Goal: Information Seeking & Learning: Learn about a topic

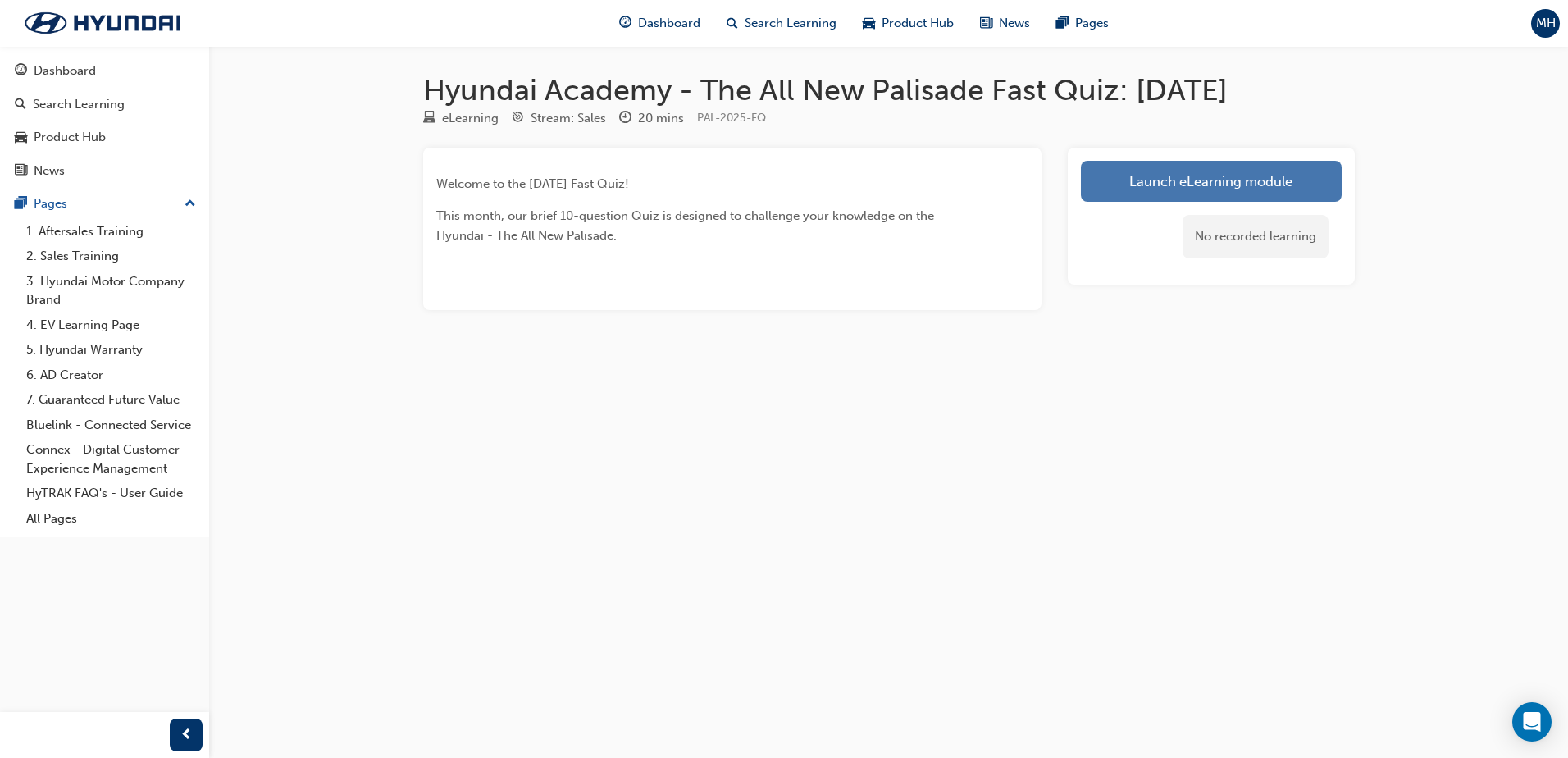
click at [1262, 187] on link "Launch eLearning module" at bounding box center [1212, 181] width 261 height 41
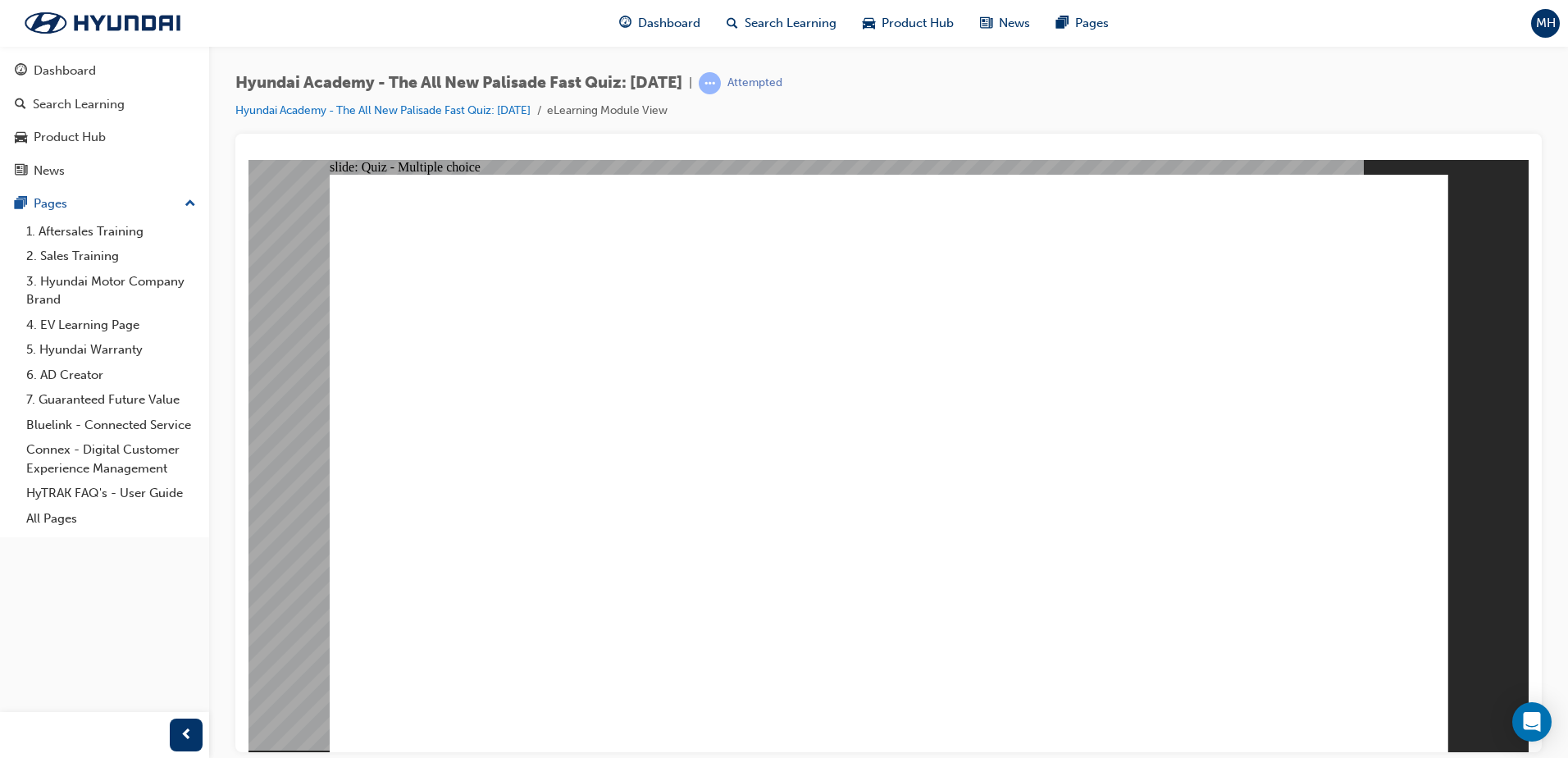
radio input "true"
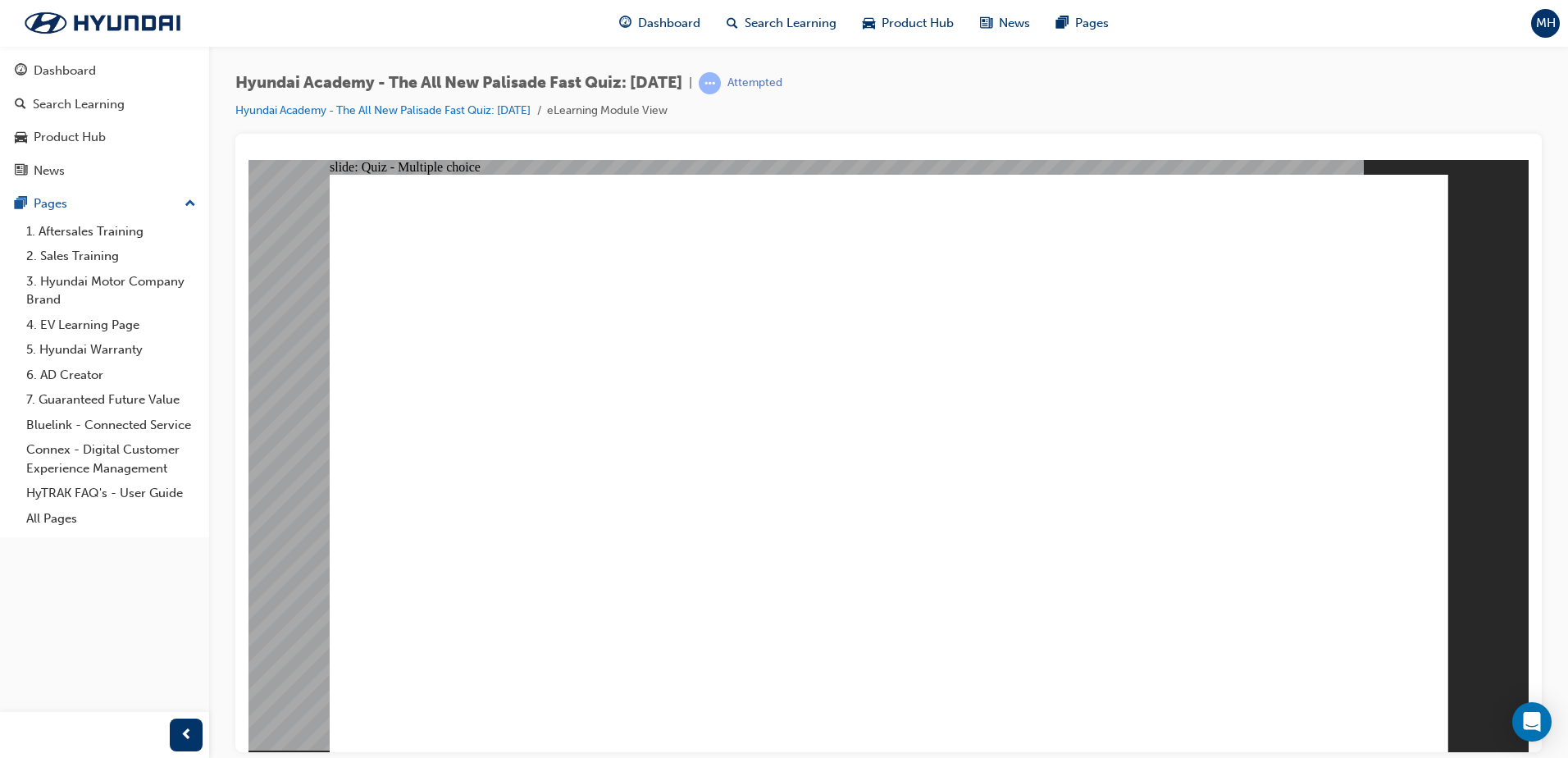
radio input "true"
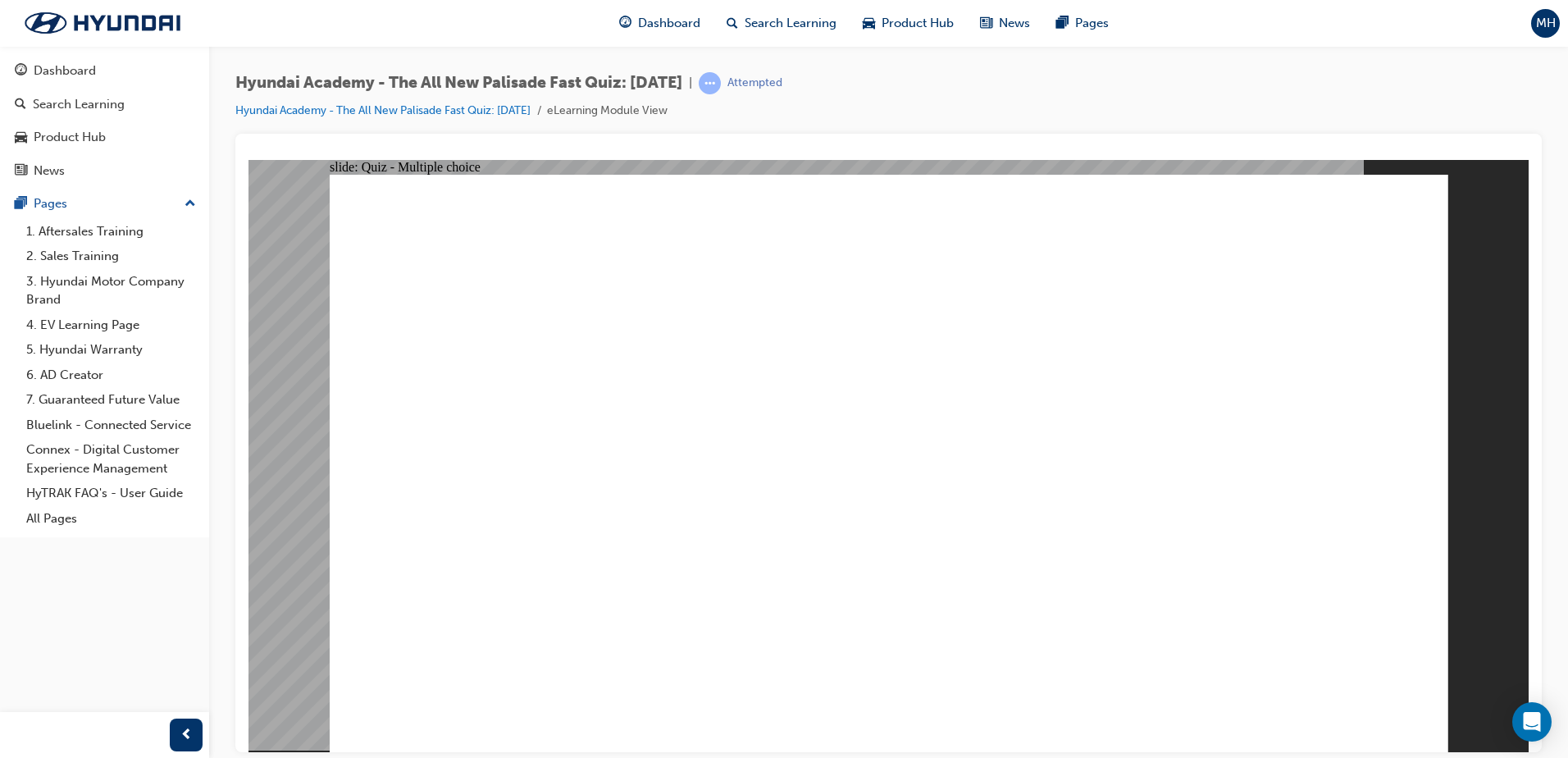
radio input "true"
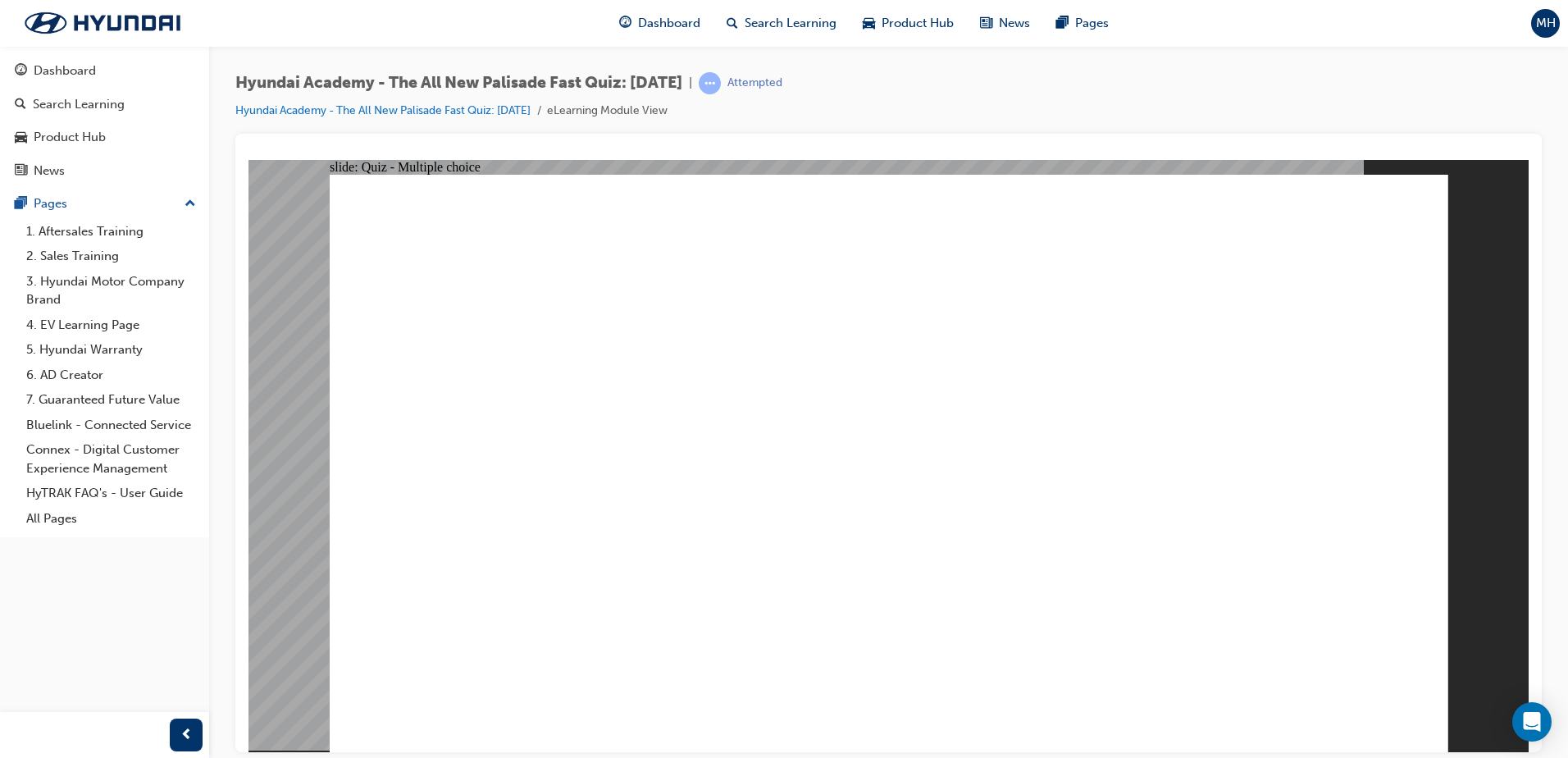
checkbox input "true"
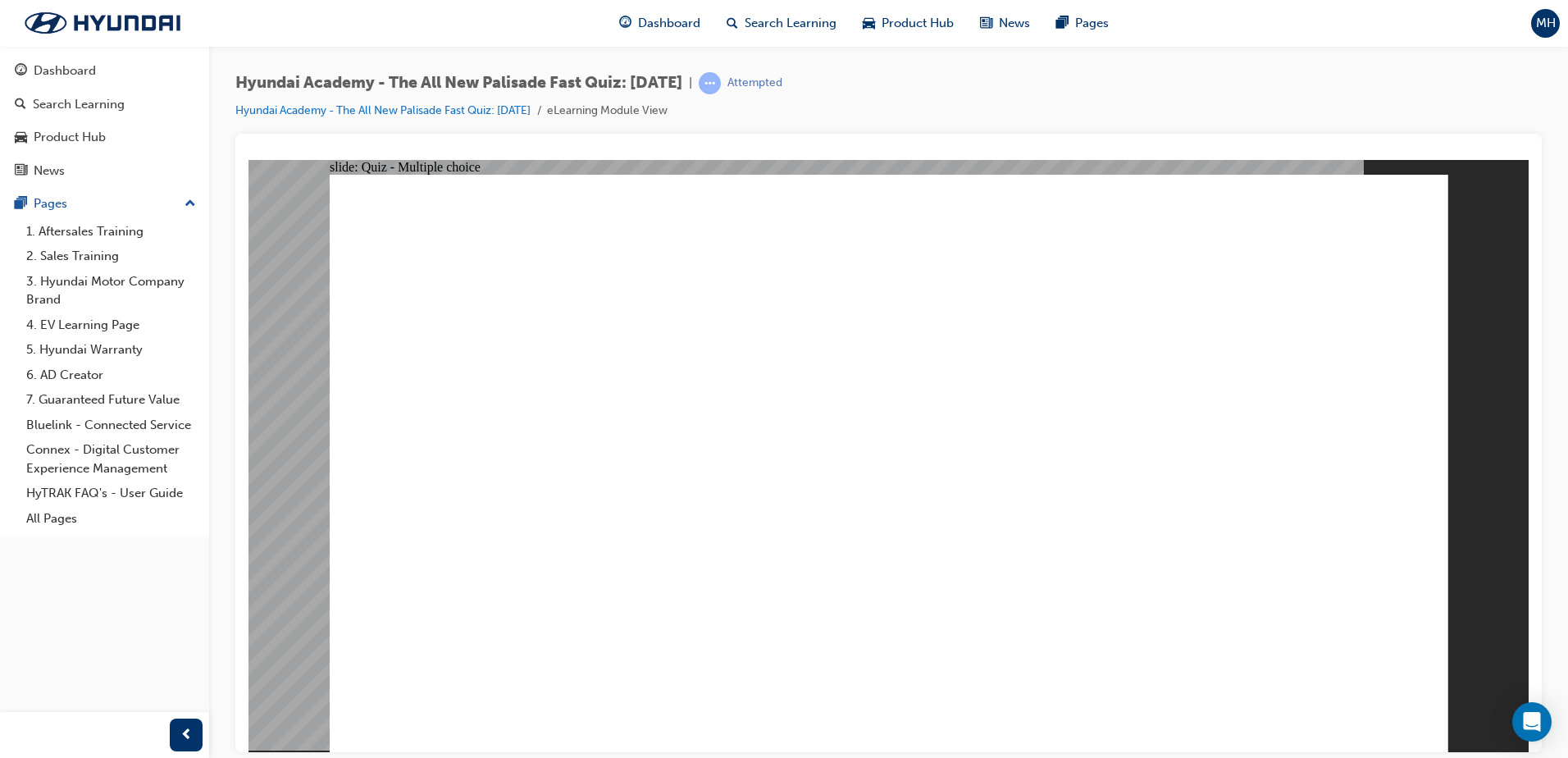
radio input "true"
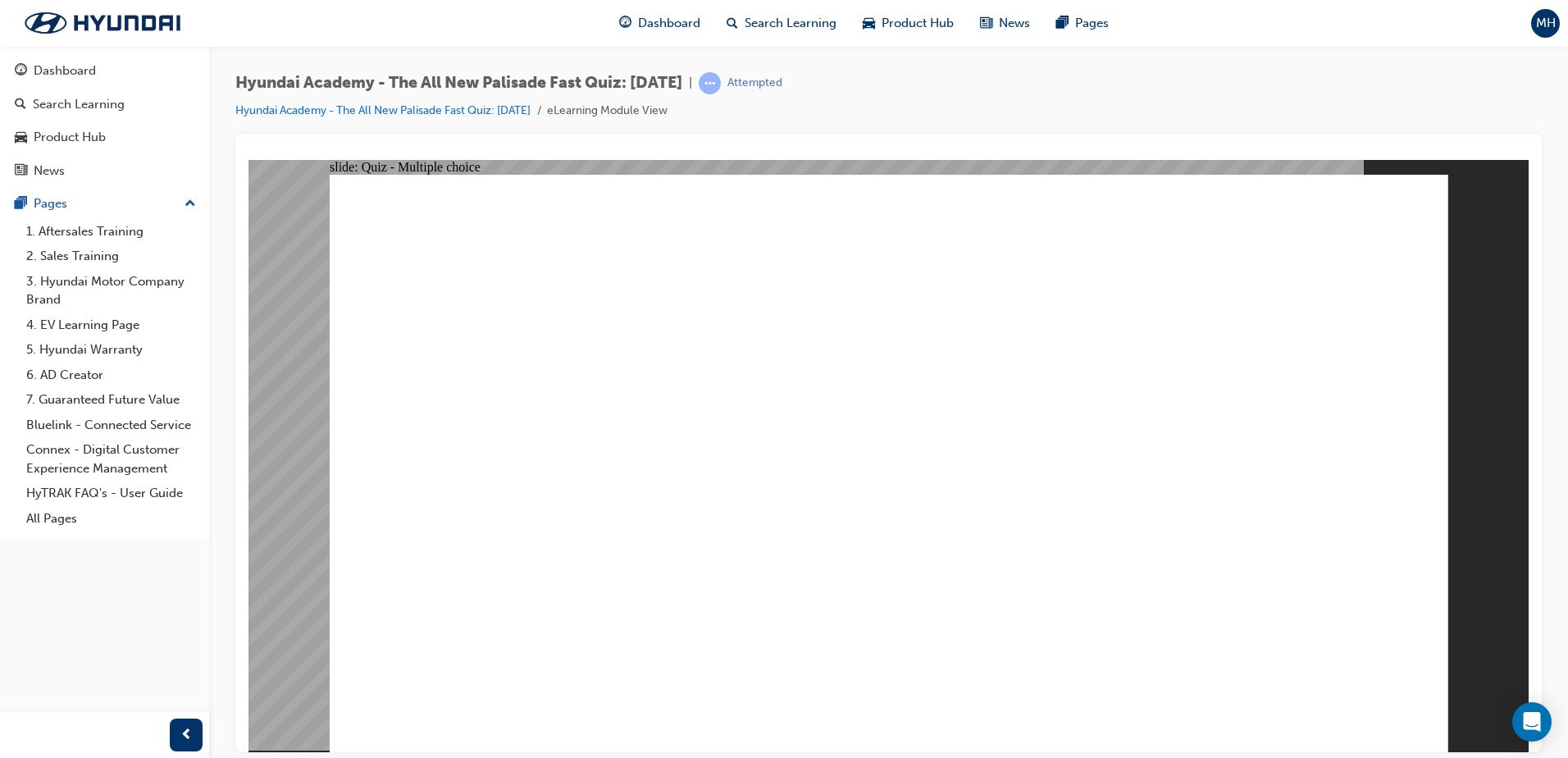
radio input "true"
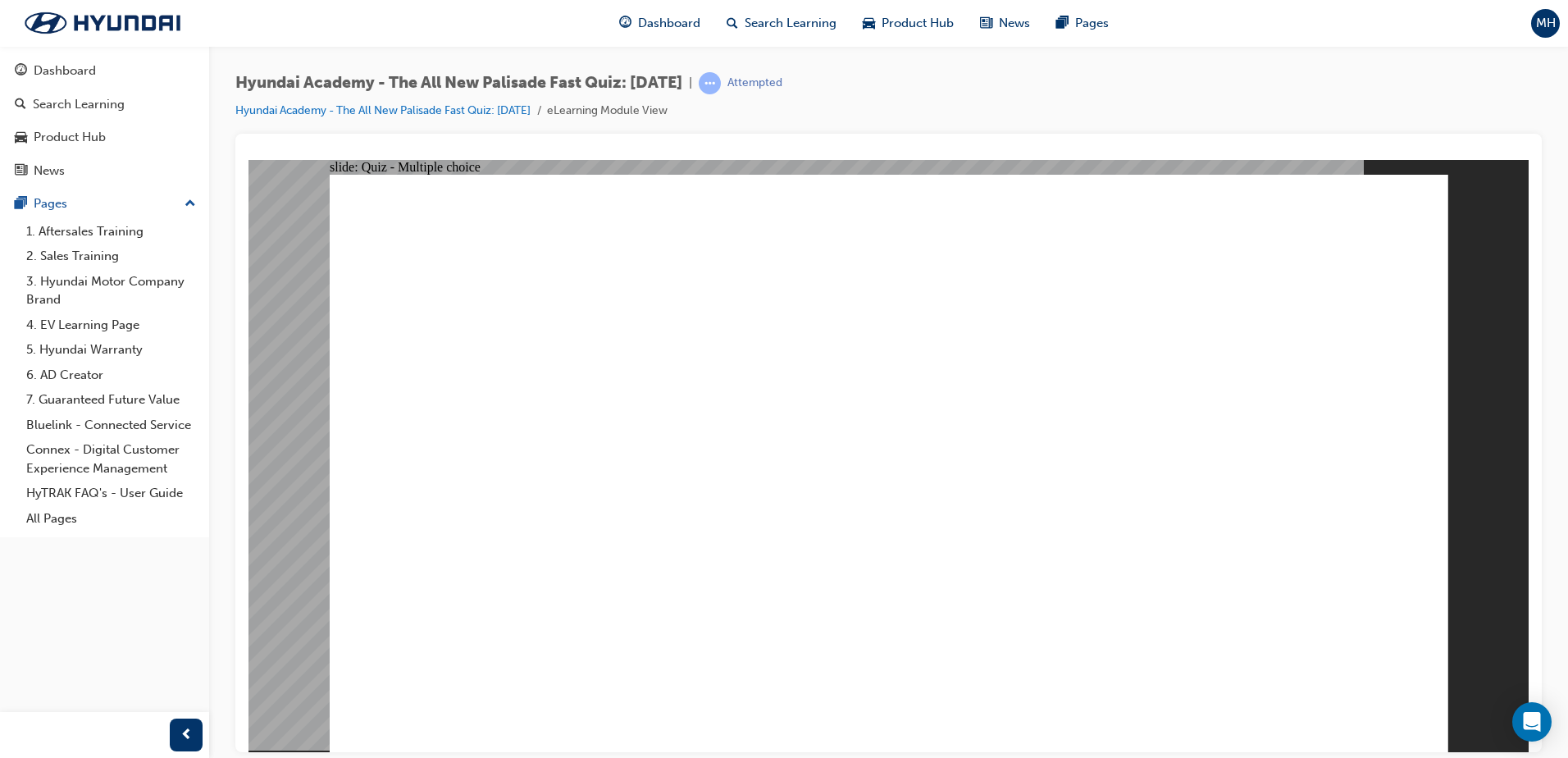
checkbox input "true"
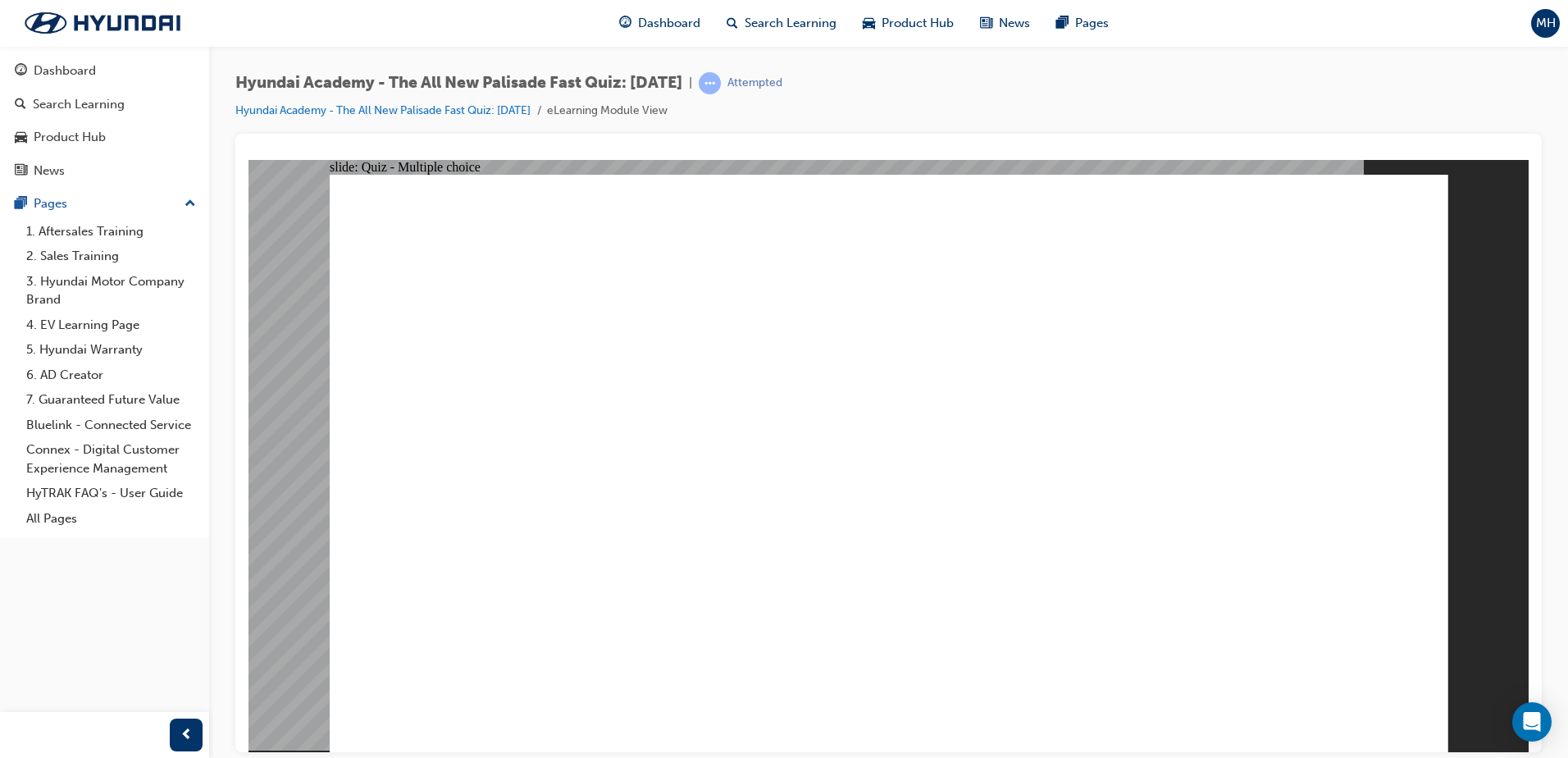
checkbox input "true"
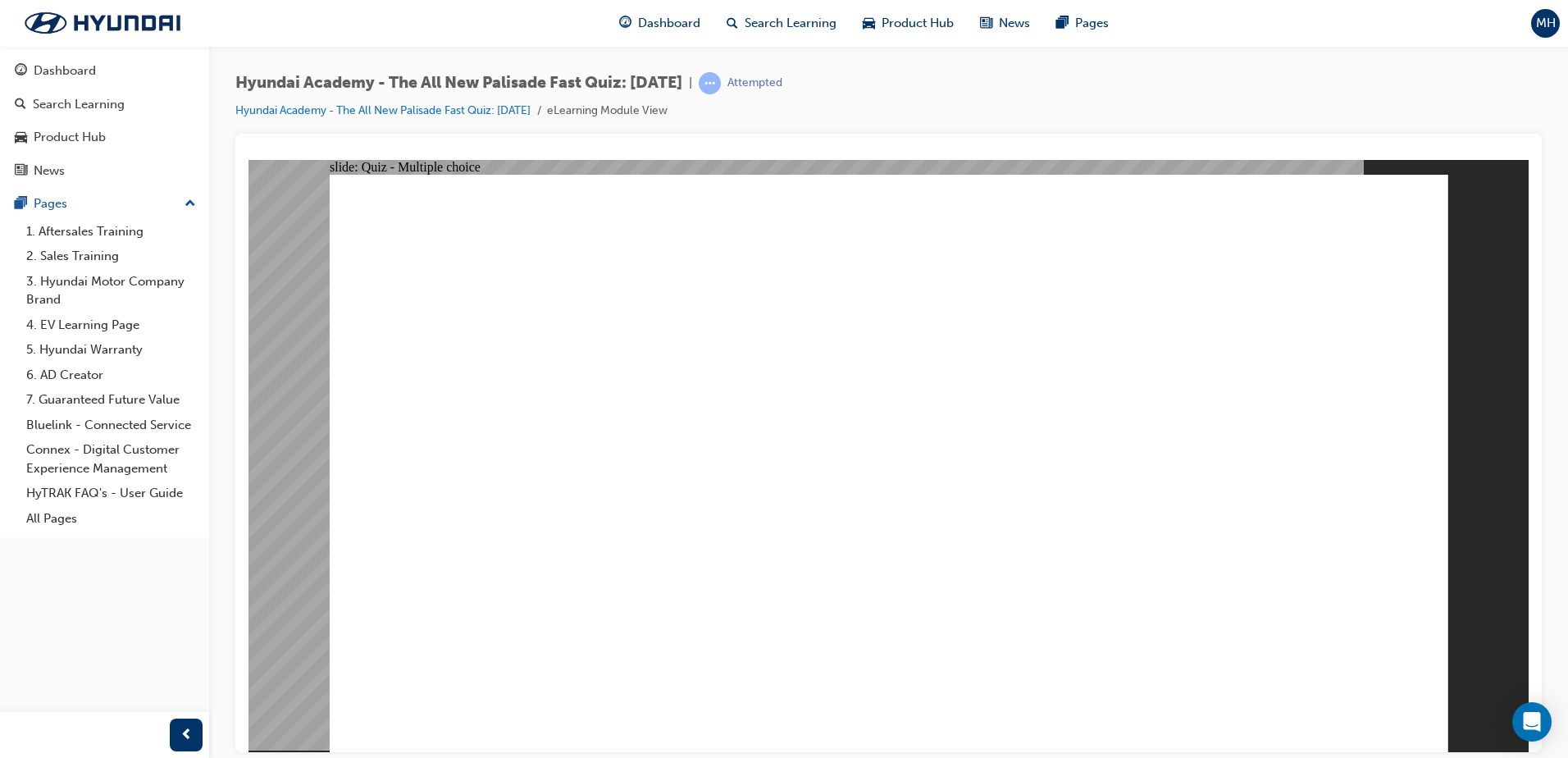
radio input "true"
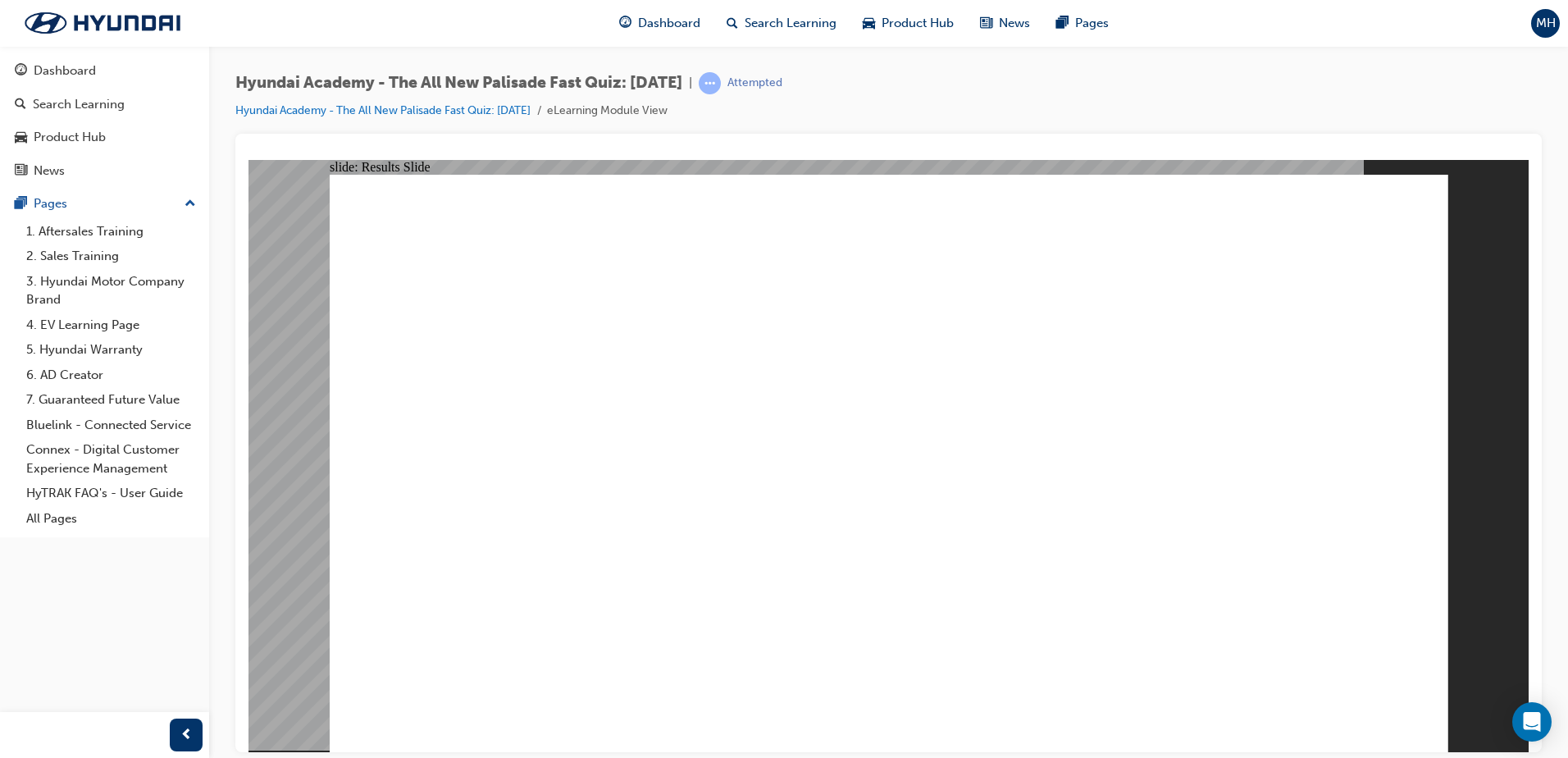
radio input "true"
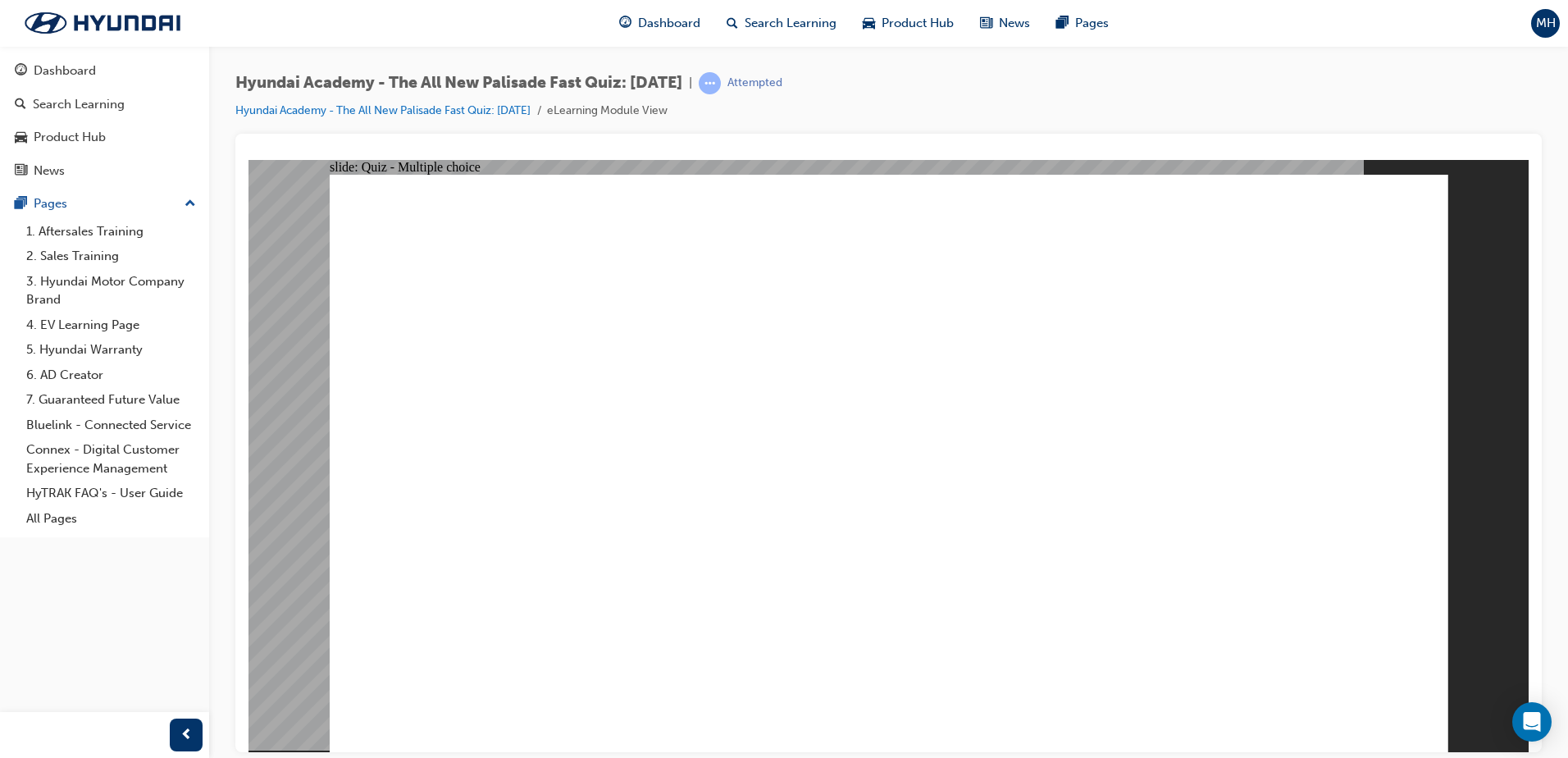
radio input "true"
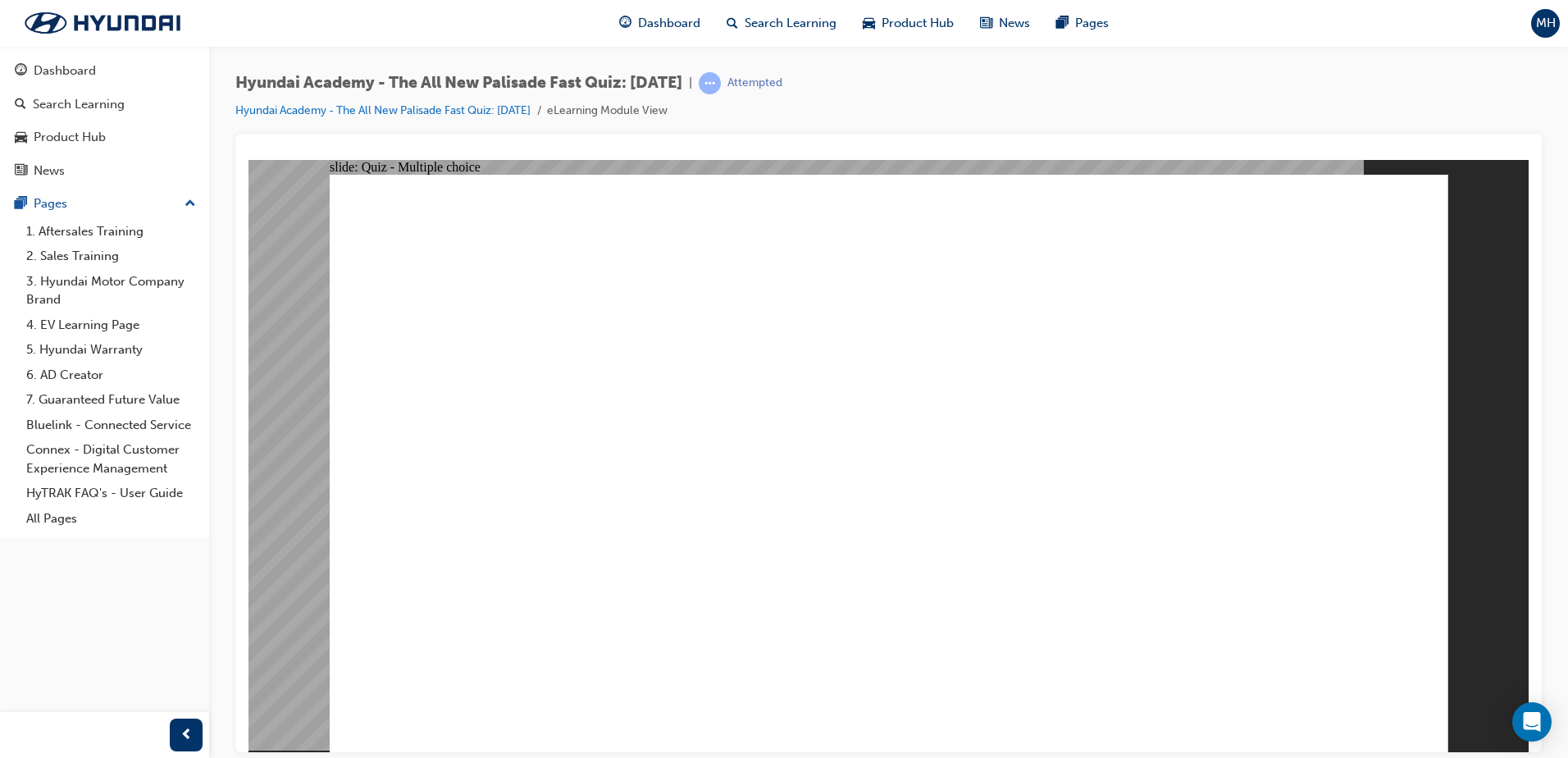
radio input "true"
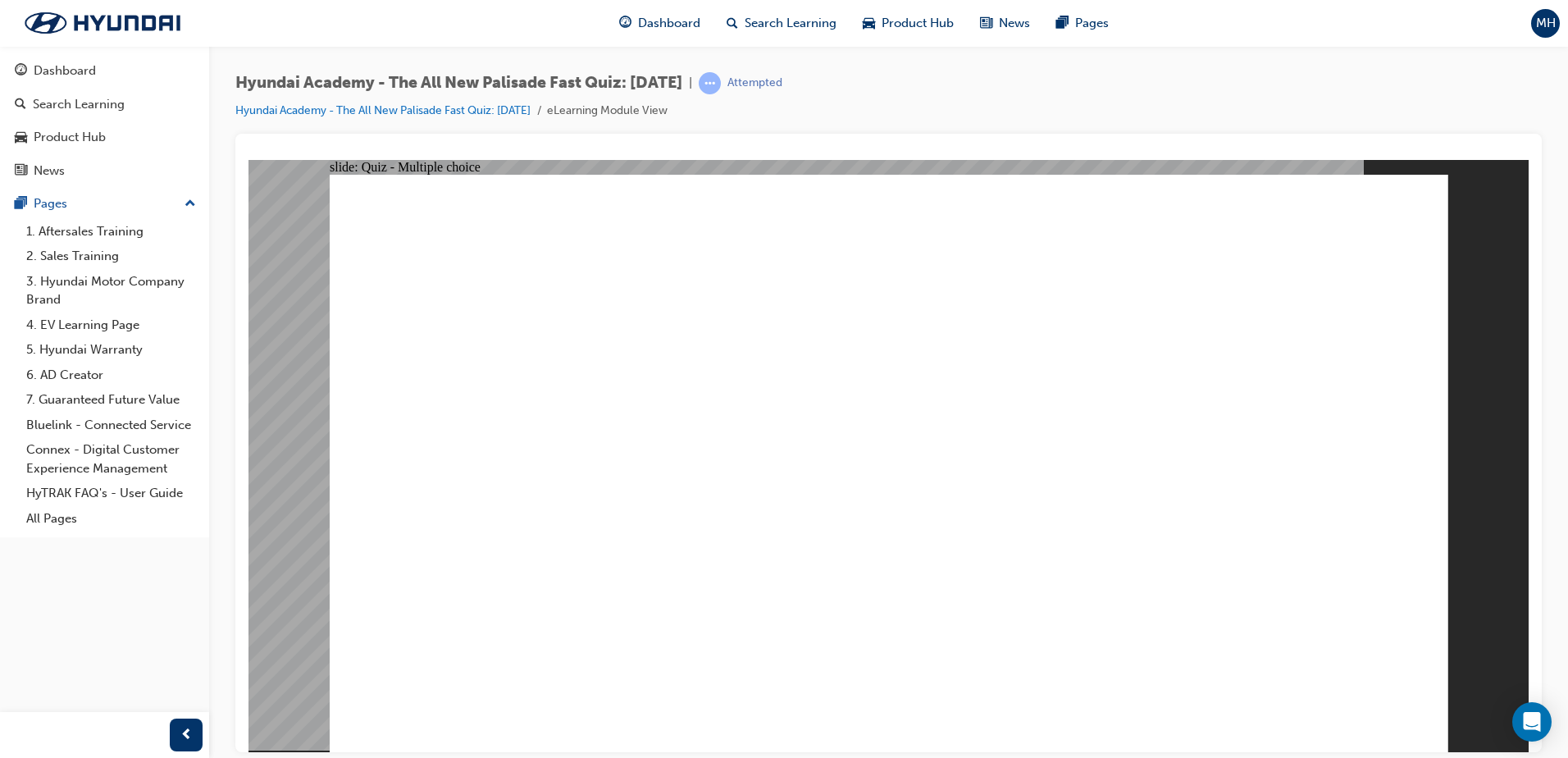
radio input "true"
checkbox input "true"
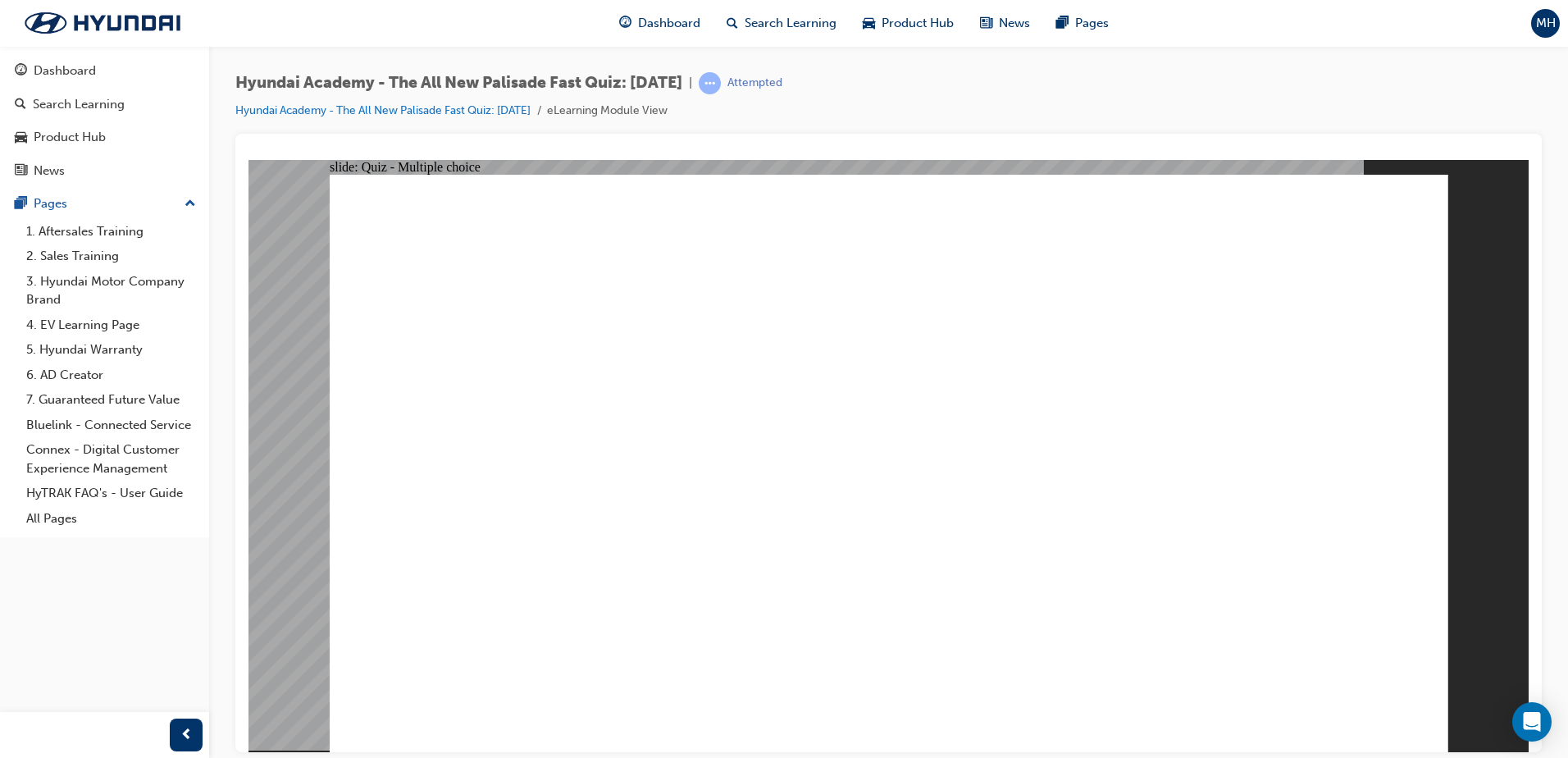
drag, startPoint x: 857, startPoint y: 567, endPoint x: 876, endPoint y: 568, distance: 19.0
radio input "true"
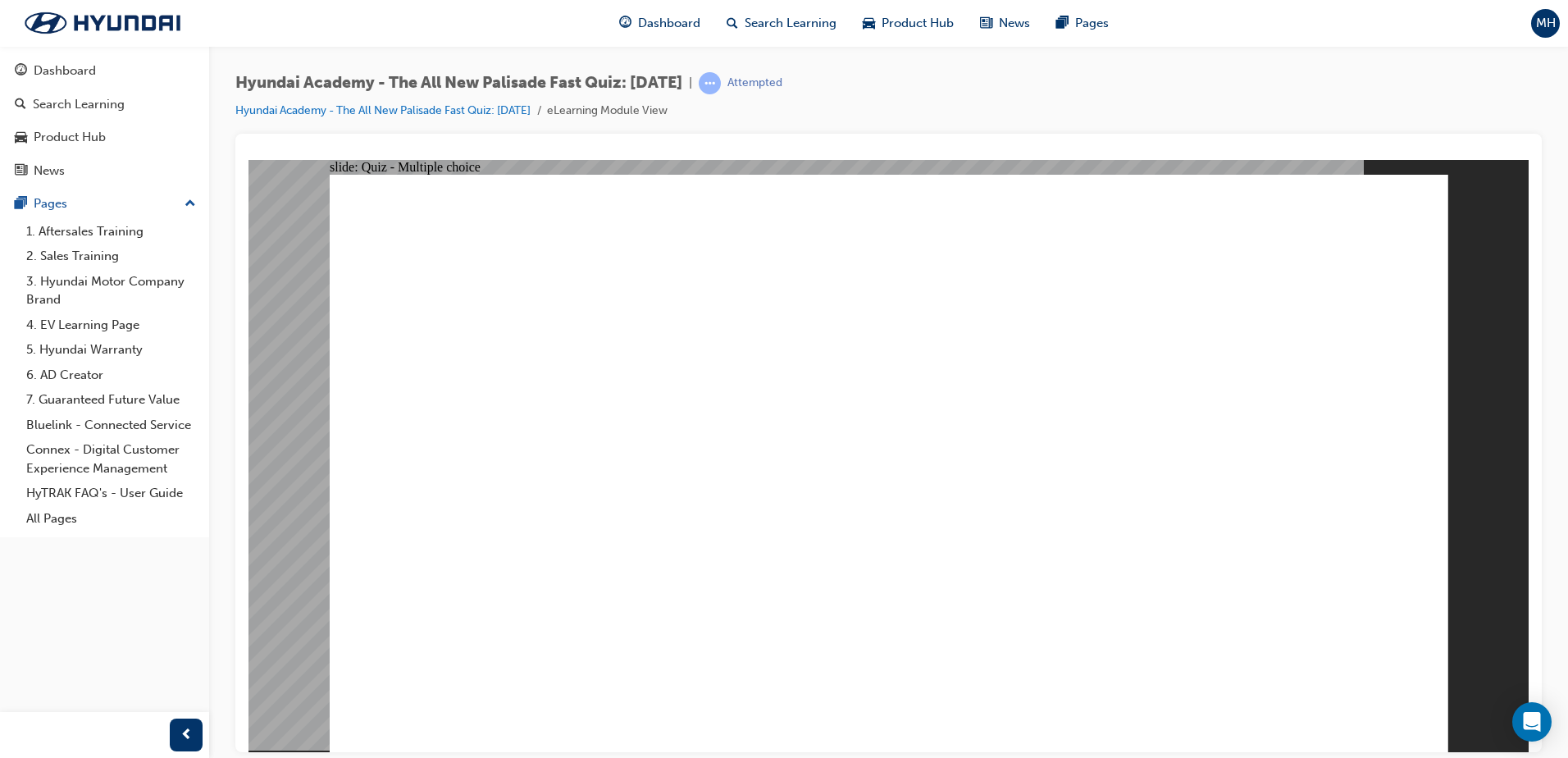
radio input "true"
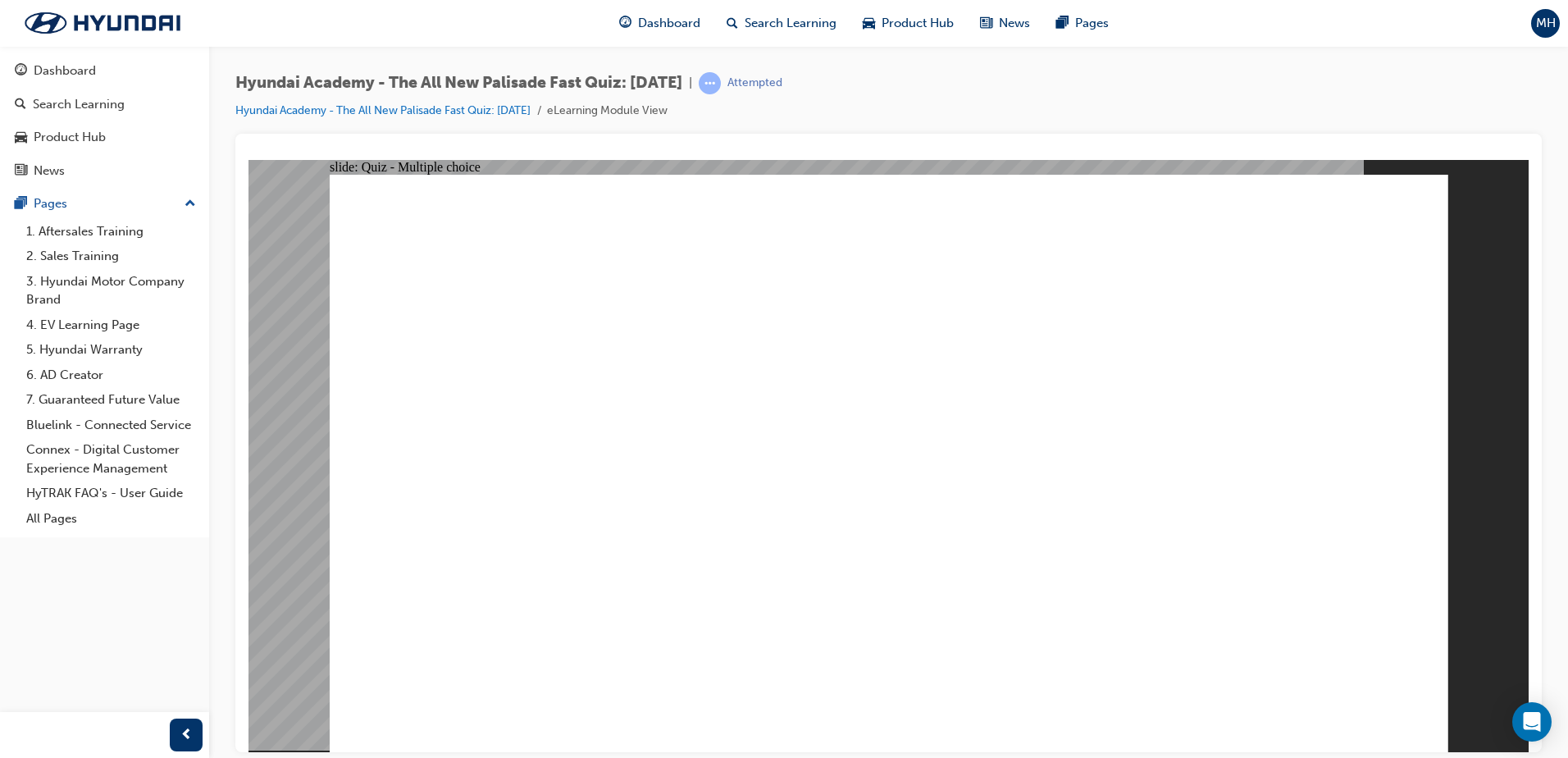
checkbox input "true"
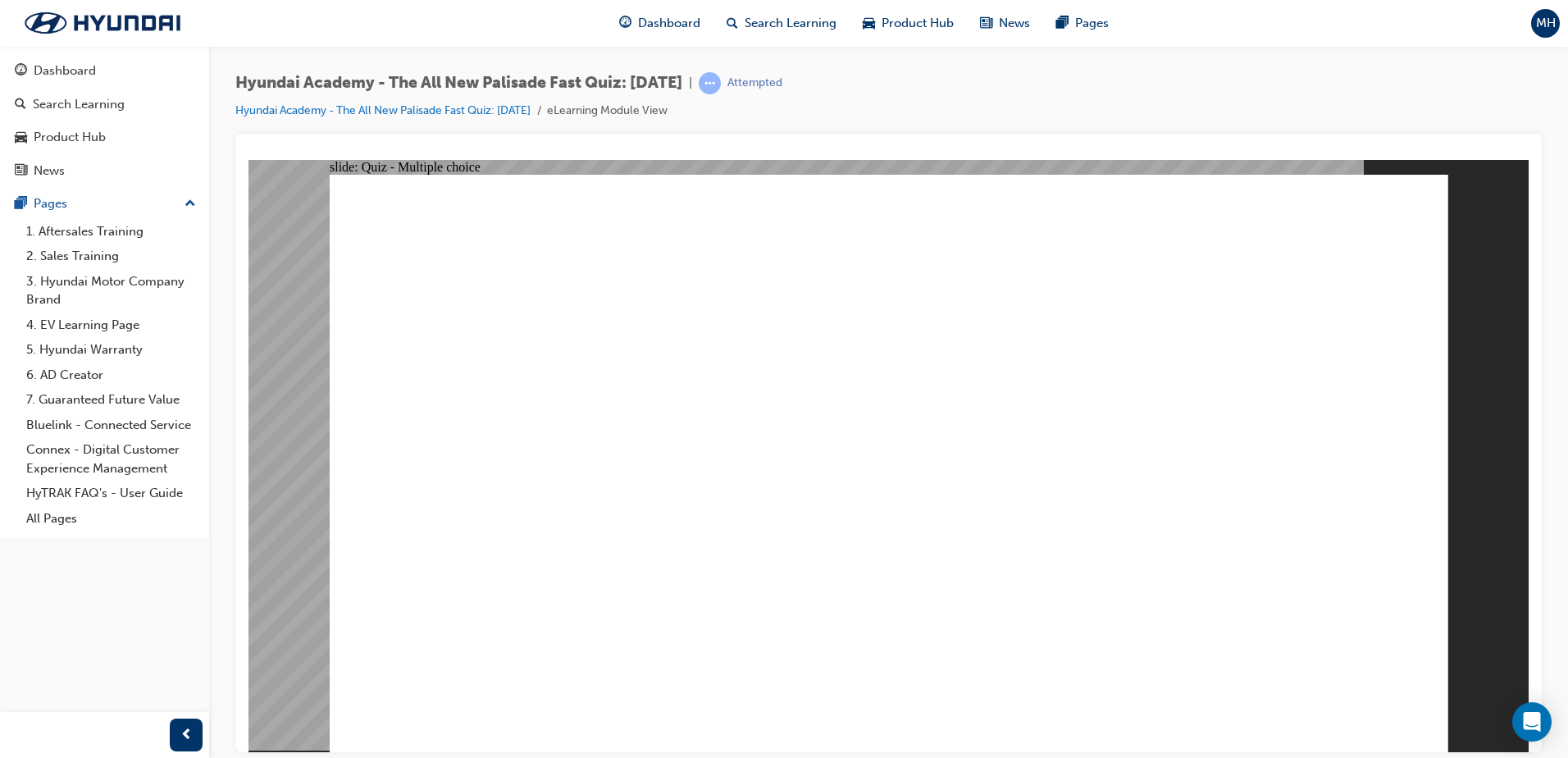
checkbox input "true"
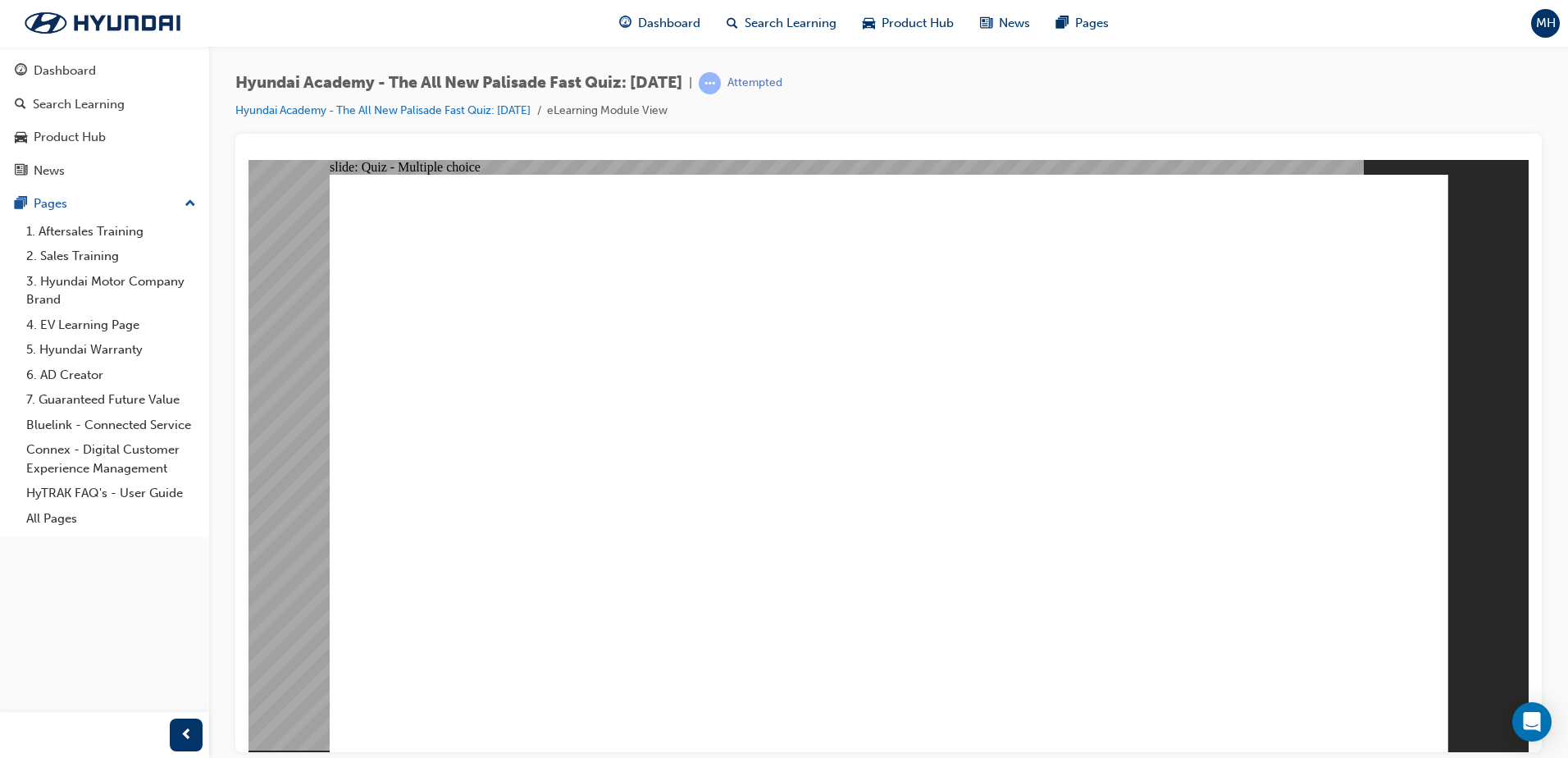
checkbox input "true"
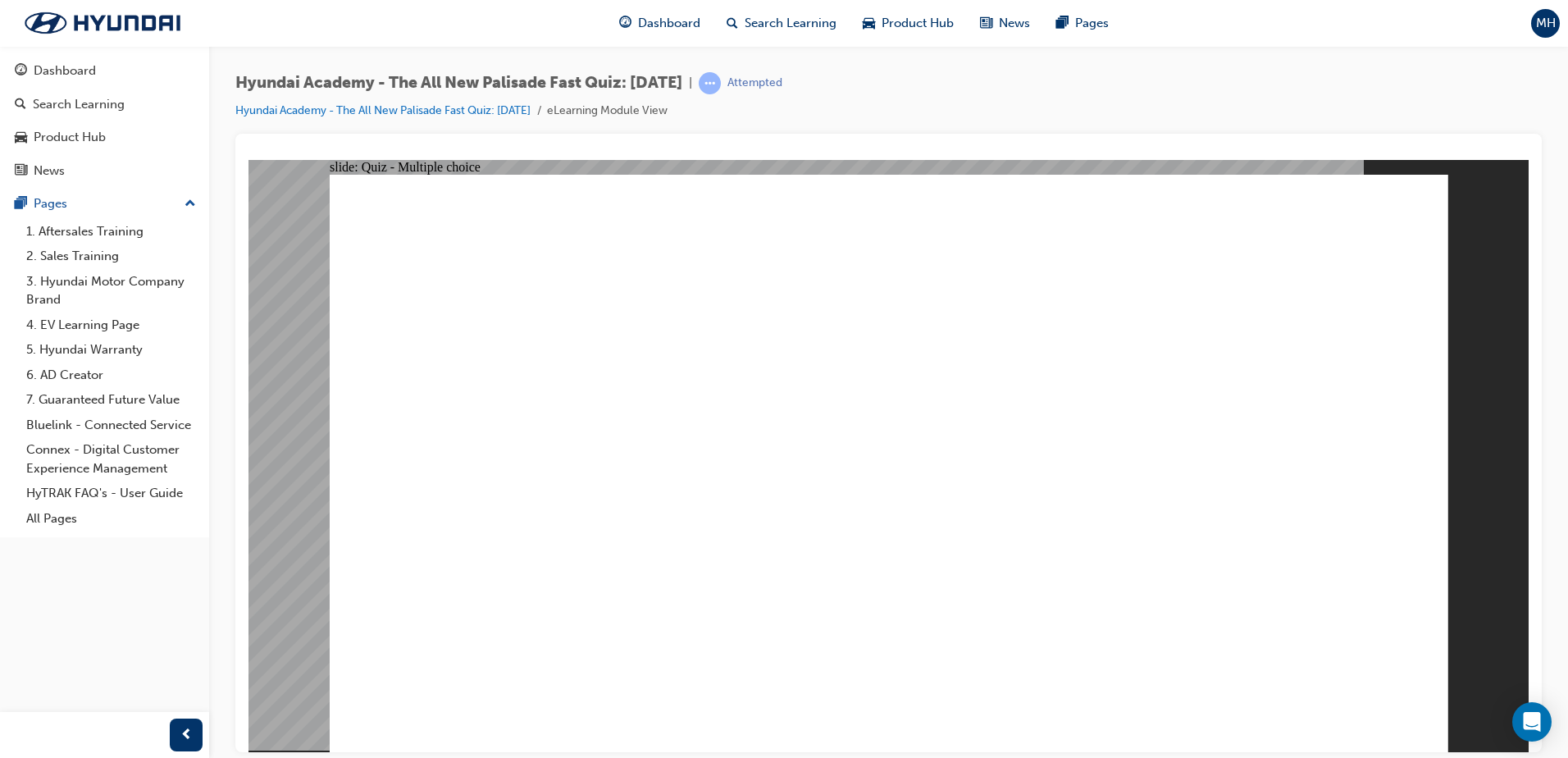
radio input "true"
